Goal: Check status: Check status

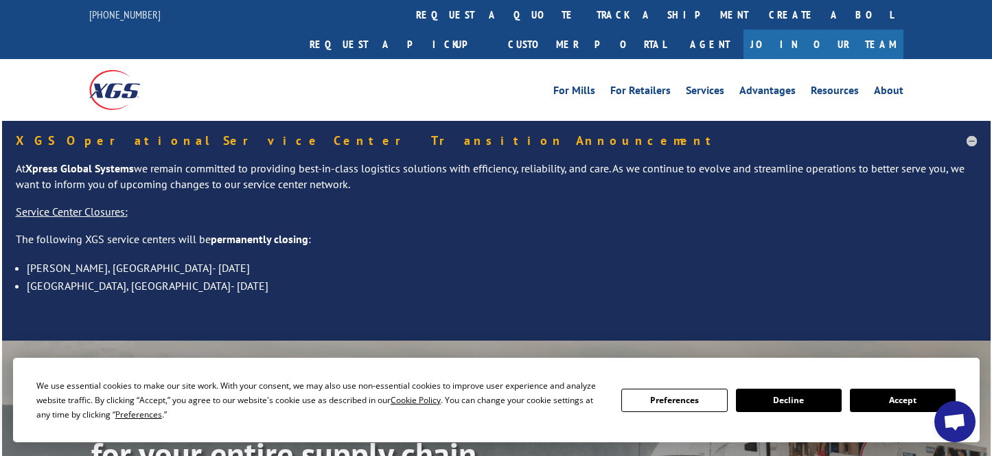
click at [892, 389] on button "Accept" at bounding box center [903, 400] width 106 height 23
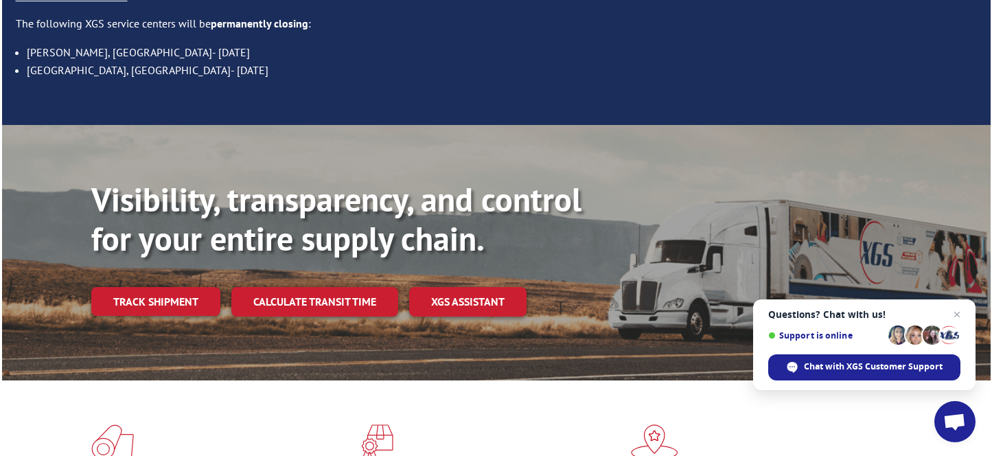
scroll to position [275, 0]
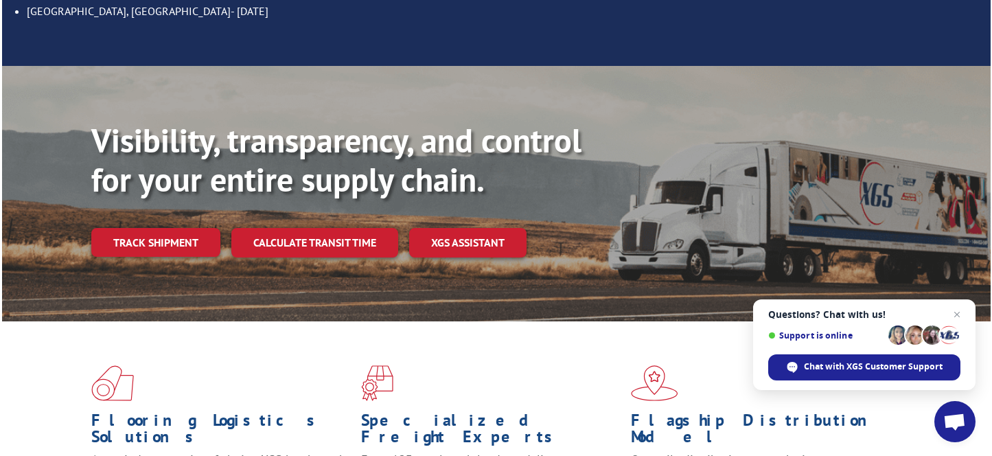
drag, startPoint x: 140, startPoint y: 198, endPoint x: 162, endPoint y: 211, distance: 25.2
click at [141, 228] on link "Track shipment" at bounding box center [155, 242] width 129 height 29
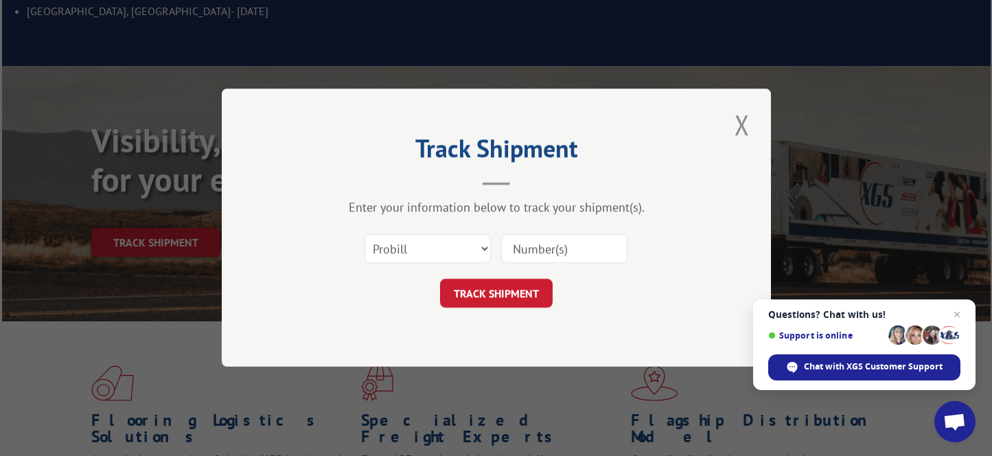
drag, startPoint x: 960, startPoint y: 263, endPoint x: 912, endPoint y: 286, distance: 52.5
click at [960, 262] on div "Track Shipment Enter your information below to track your shipment(s). Select c…" at bounding box center [496, 228] width 992 height 456
click at [550, 251] on input at bounding box center [564, 249] width 126 height 29
paste input "2824305"
type input "2824305"
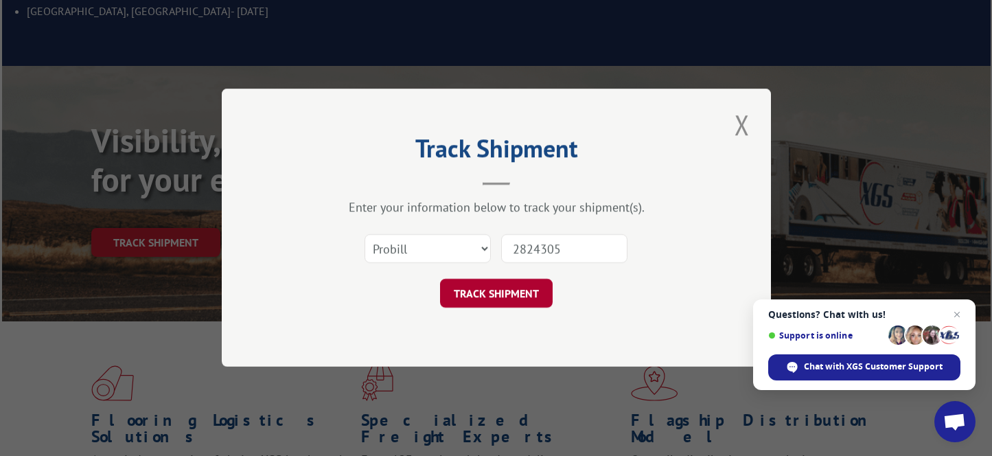
click at [506, 297] on button "TRACK SHIPMENT" at bounding box center [496, 293] width 113 height 29
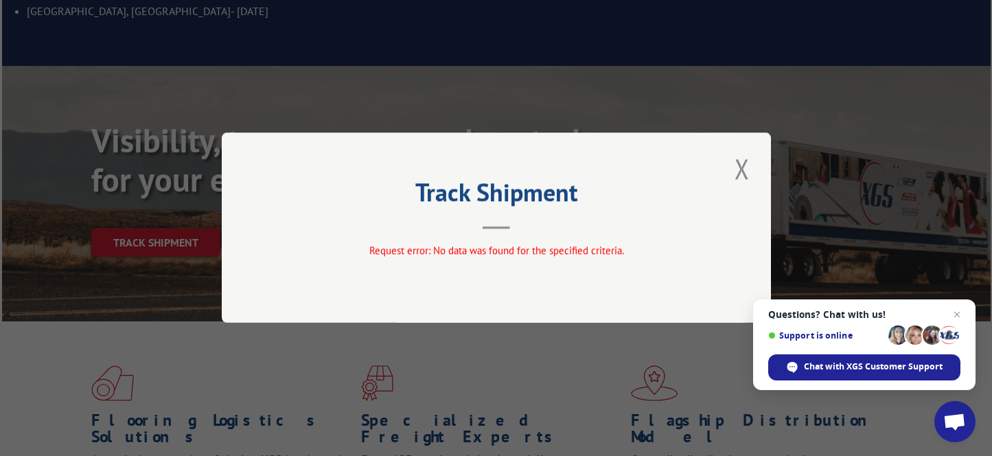
click at [748, 157] on button "Close modal" at bounding box center [741, 169] width 23 height 38
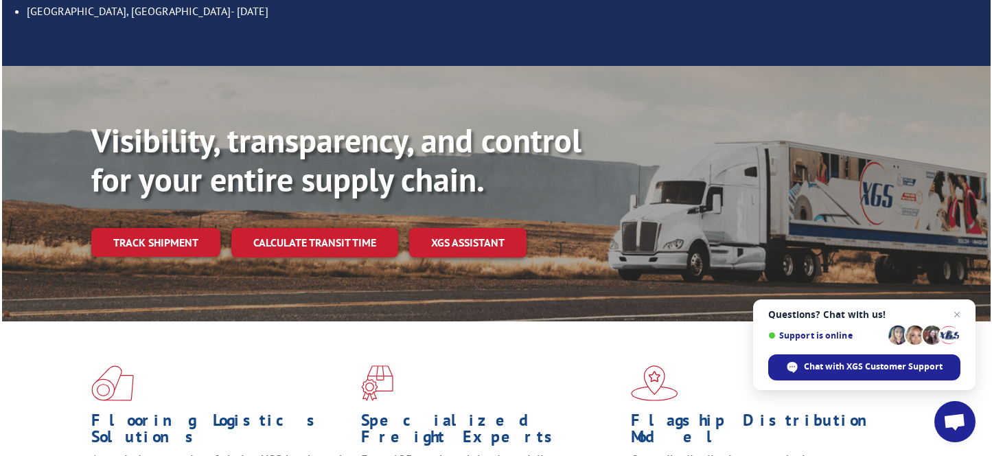
click at [988, 345] on div "Flooring Logistics Solutions As an industry carrier of choice, XGS has brought …" at bounding box center [496, 447] width 988 height 252
click at [143, 228] on link "Track shipment" at bounding box center [155, 242] width 129 height 29
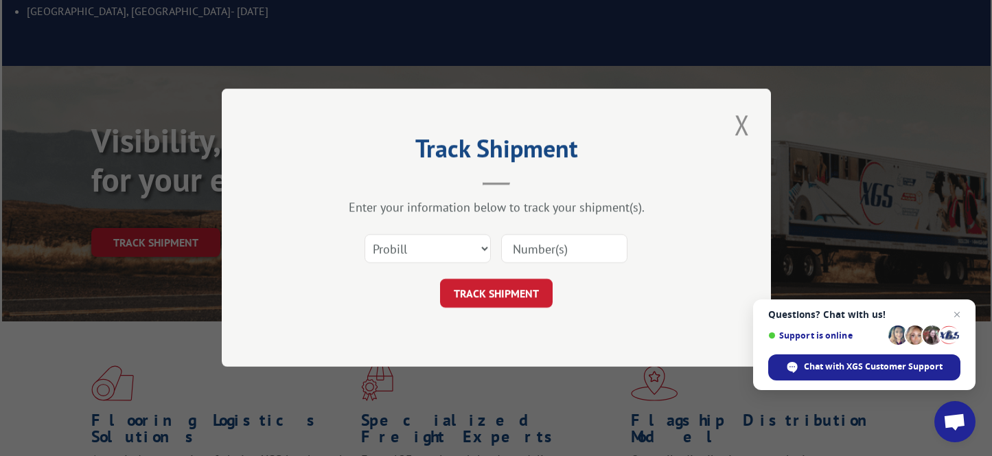
click at [386, 231] on div "Select category... Probill BOL PO" at bounding box center [496, 249] width 412 height 45
click at [402, 250] on select "Select category... Probill BOL PO" at bounding box center [428, 249] width 126 height 29
select select "po"
click at [365, 235] on select "Select category... Probill BOL PO" at bounding box center [428, 249] width 126 height 29
click at [566, 242] on input at bounding box center [564, 249] width 126 height 29
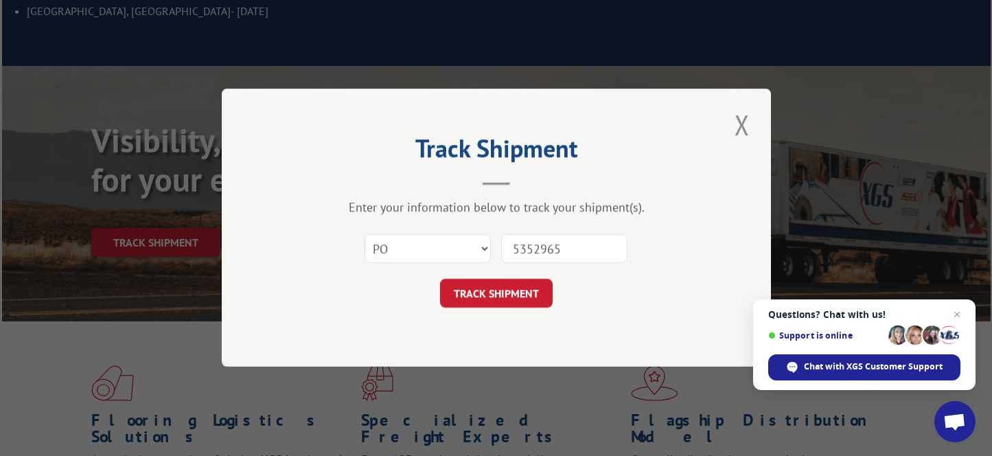
type input "53529657"
click button "TRACK SHIPMENT" at bounding box center [496, 293] width 113 height 29
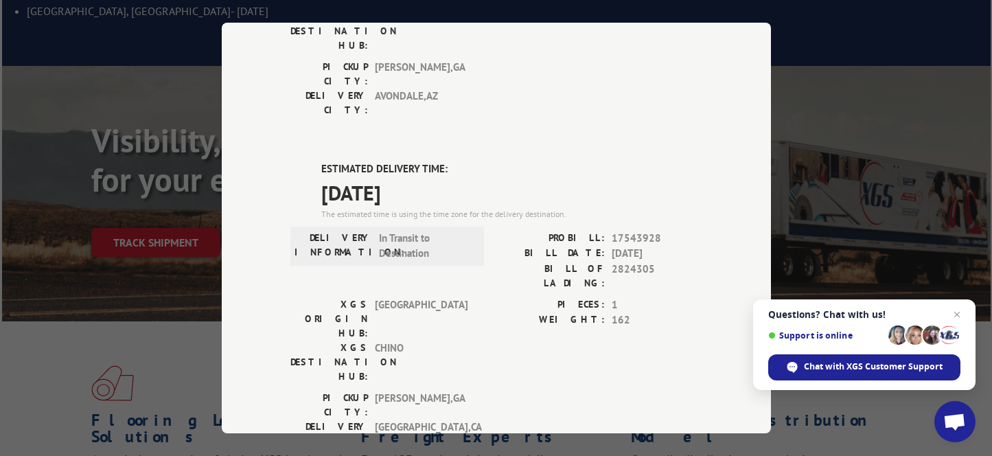
click at [932, 147] on div "Track Shipment DELIVERED DELIVERY INFORMATION: [DATE] 03:10 pm J PROBILL: 14471…" at bounding box center [496, 228] width 992 height 456
